Goal: Complete application form: Complete application form

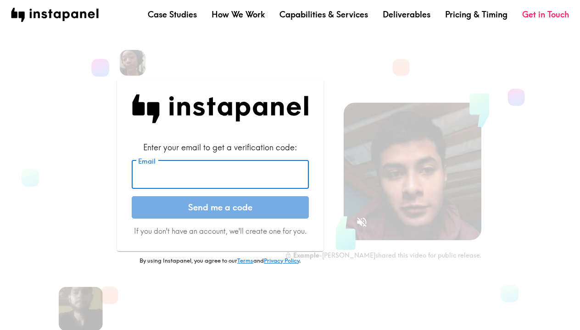
click at [207, 179] on input "Email" at bounding box center [220, 175] width 177 height 28
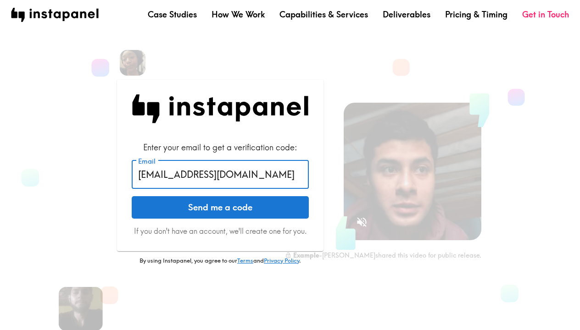
type input "[EMAIL_ADDRESS][DOMAIN_NAME]"
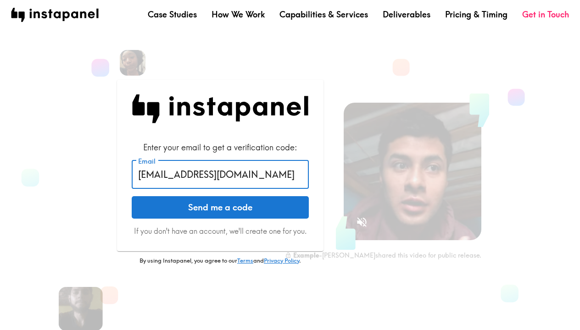
click at [220, 207] on button "Send me a code" at bounding box center [220, 207] width 177 height 23
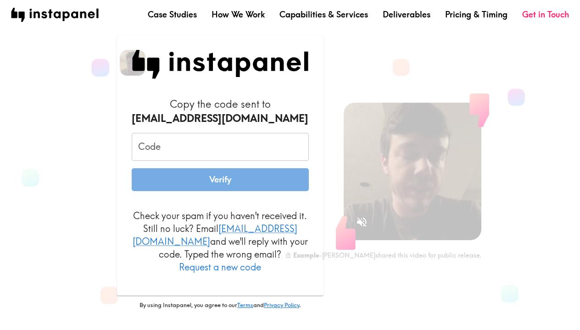
click at [198, 148] on input "Code" at bounding box center [220, 147] width 177 height 28
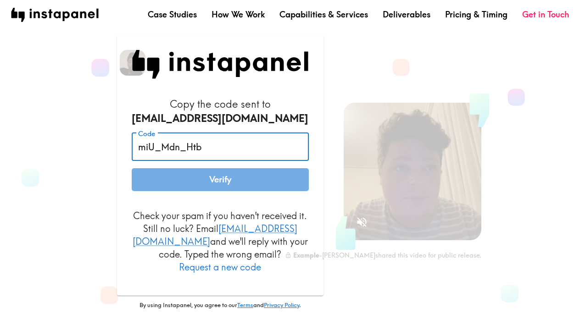
type input "miU_Mdn_Htb"
click at [227, 188] on button "Verify" at bounding box center [220, 179] width 177 height 23
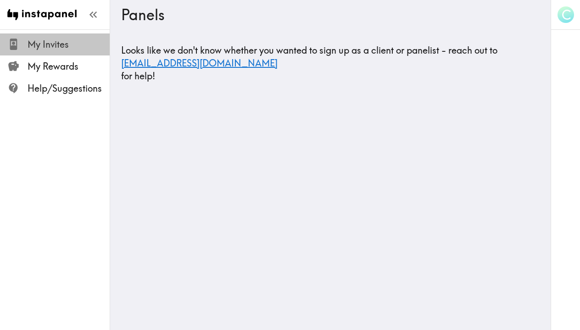
click at [48, 50] on span "My Invites" at bounding box center [69, 44] width 82 height 13
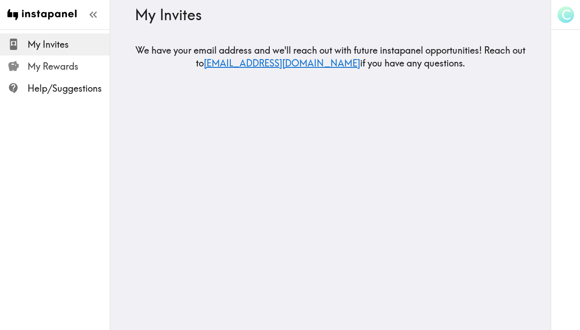
click at [55, 67] on span "My Rewards" at bounding box center [69, 66] width 82 height 13
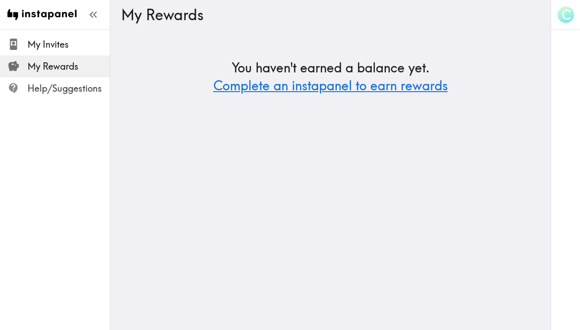
click at [69, 86] on span "Help/Suggestions" at bounding box center [69, 88] width 82 height 13
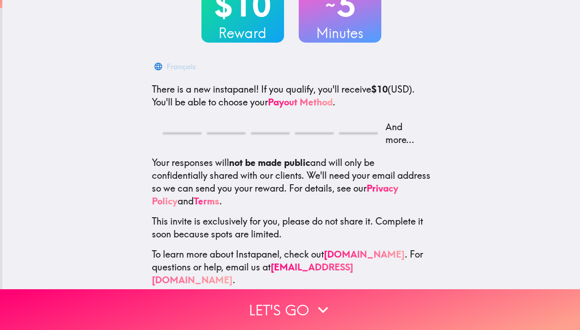
scroll to position [72, 0]
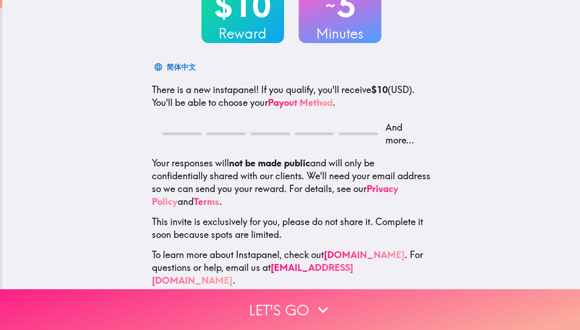
click at [295, 307] on button "Let's go" at bounding box center [290, 310] width 580 height 41
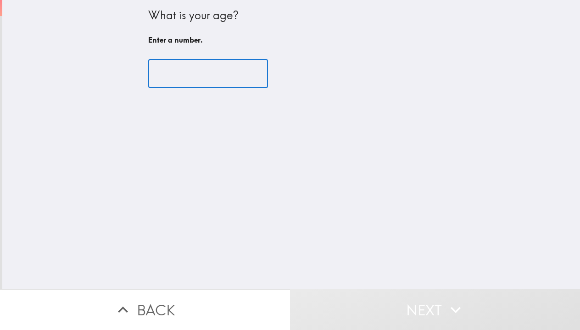
click at [223, 73] on input "number" at bounding box center [208, 74] width 120 height 28
type input "-1"
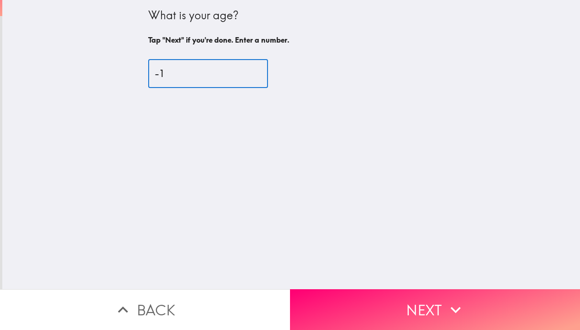
click at [257, 76] on input "-1" at bounding box center [208, 74] width 120 height 28
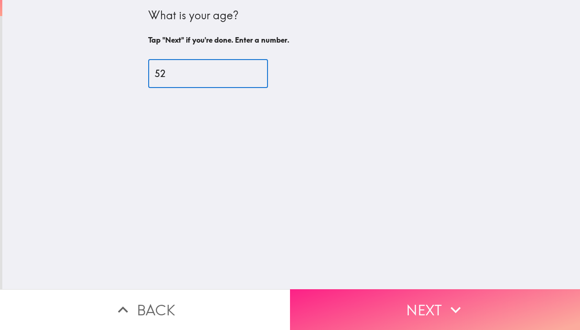
type input "52"
click at [423, 318] on button "Next" at bounding box center [435, 310] width 290 height 41
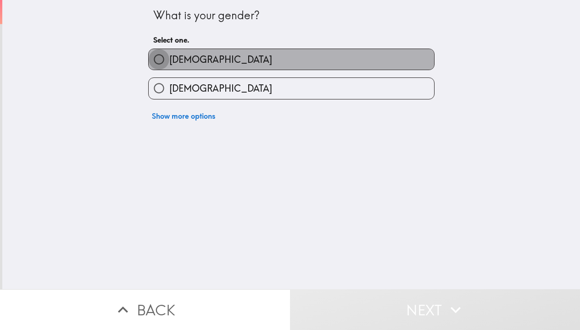
click at [157, 62] on input "Male" at bounding box center [159, 59] width 21 height 21
radio input "true"
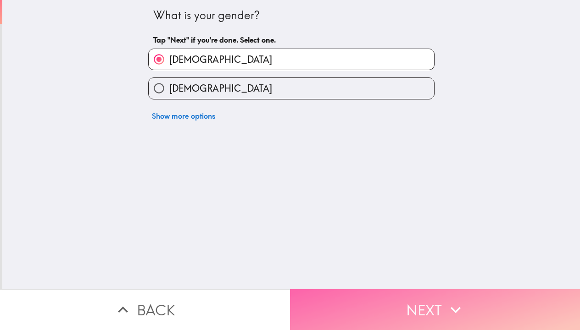
click at [401, 314] on button "Next" at bounding box center [435, 310] width 290 height 41
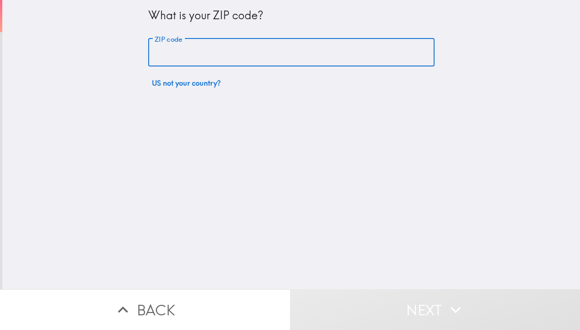
click at [273, 55] on input "ZIP code" at bounding box center [291, 53] width 286 height 28
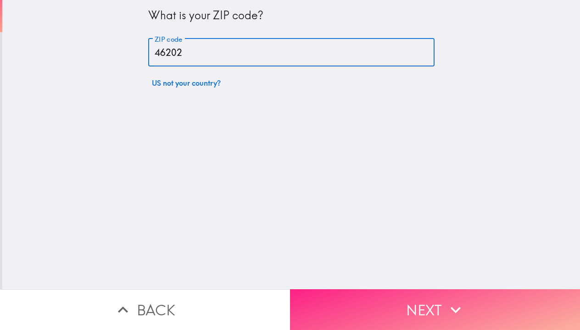
type input "46202"
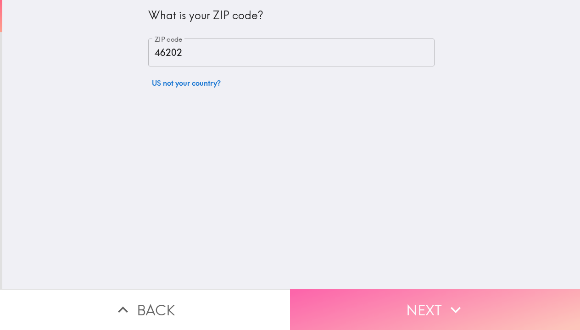
click at [426, 313] on button "Next" at bounding box center [435, 310] width 290 height 41
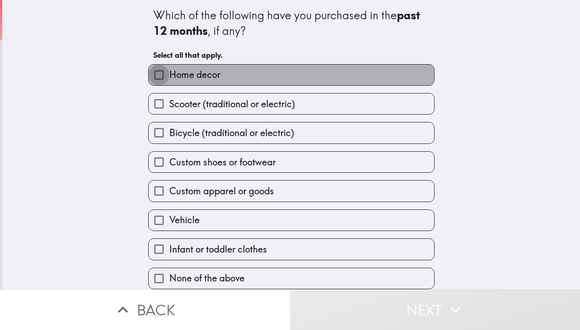
click at [156, 74] on input "Home decor" at bounding box center [159, 75] width 21 height 21
checkbox input "true"
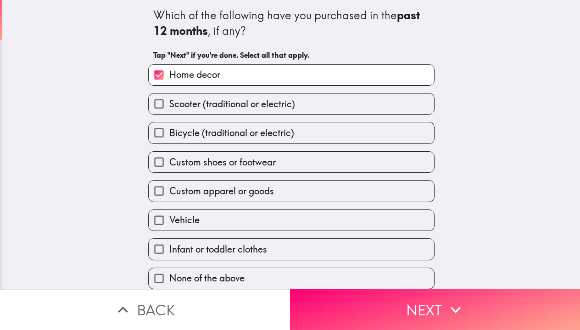
scroll to position [1, 0]
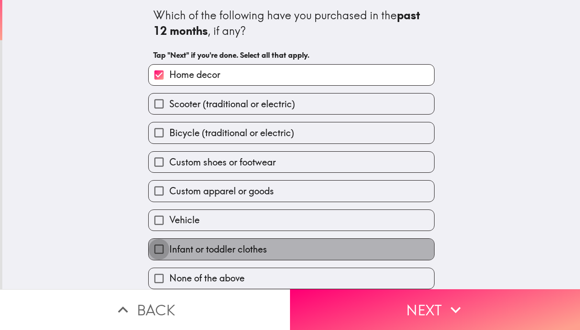
click at [156, 249] on input "Infant or toddler clothes" at bounding box center [159, 249] width 21 height 21
checkbox input "true"
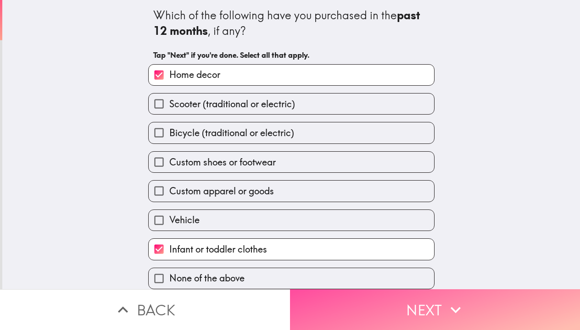
drag, startPoint x: 435, startPoint y: 324, endPoint x: 432, endPoint y: 321, distance: 4.9
click at [432, 322] on button "Next" at bounding box center [435, 310] width 290 height 41
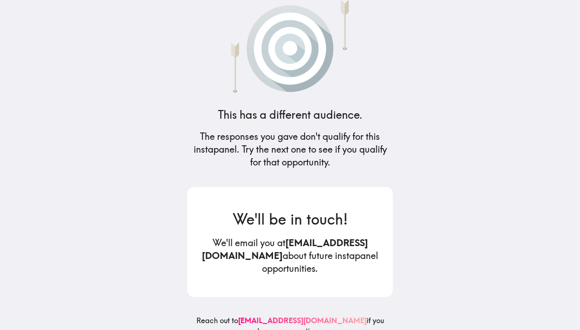
scroll to position [11, 0]
